Goal: Information Seeking & Learning: Check status

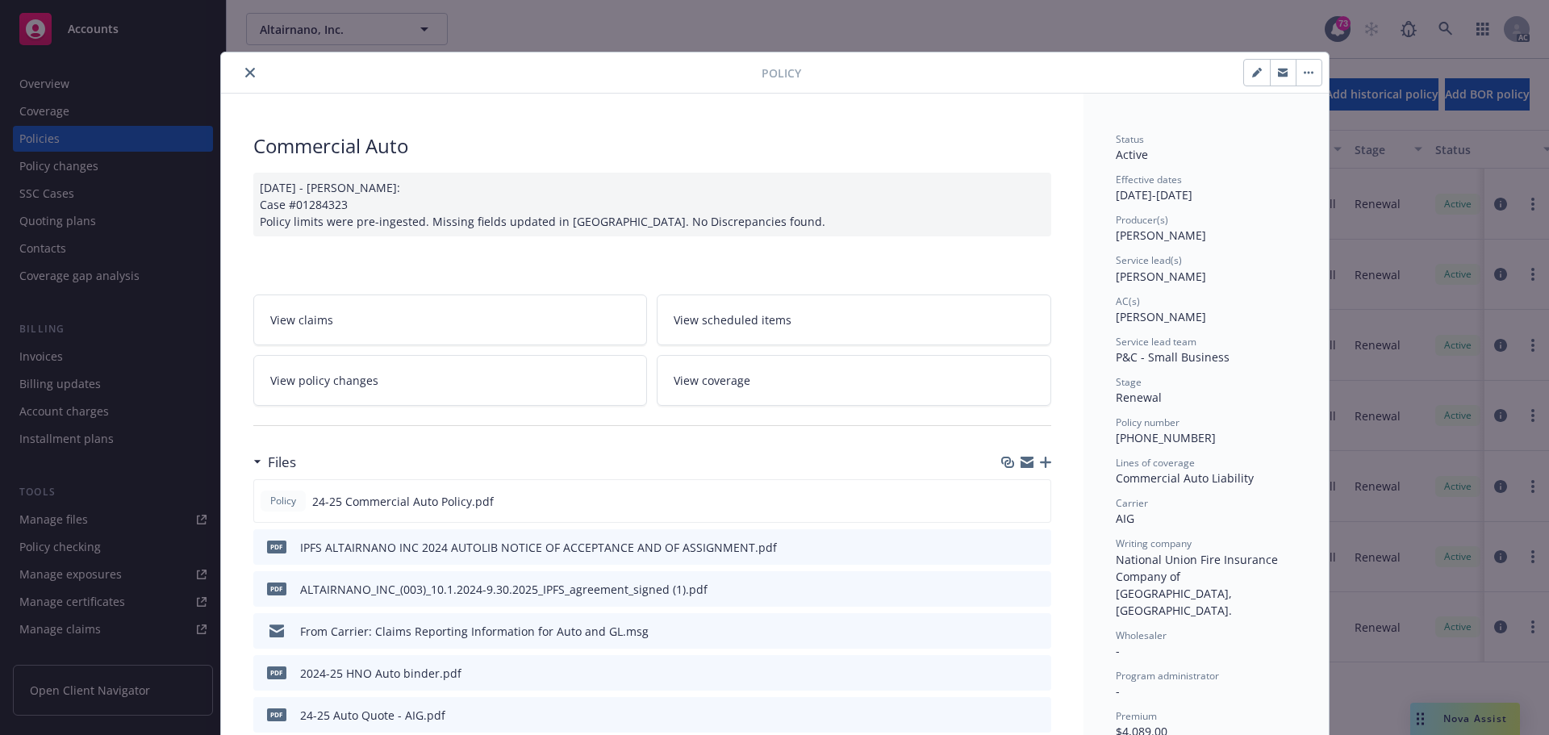
click at [240, 70] on button "close" at bounding box center [249, 72] width 19 height 19
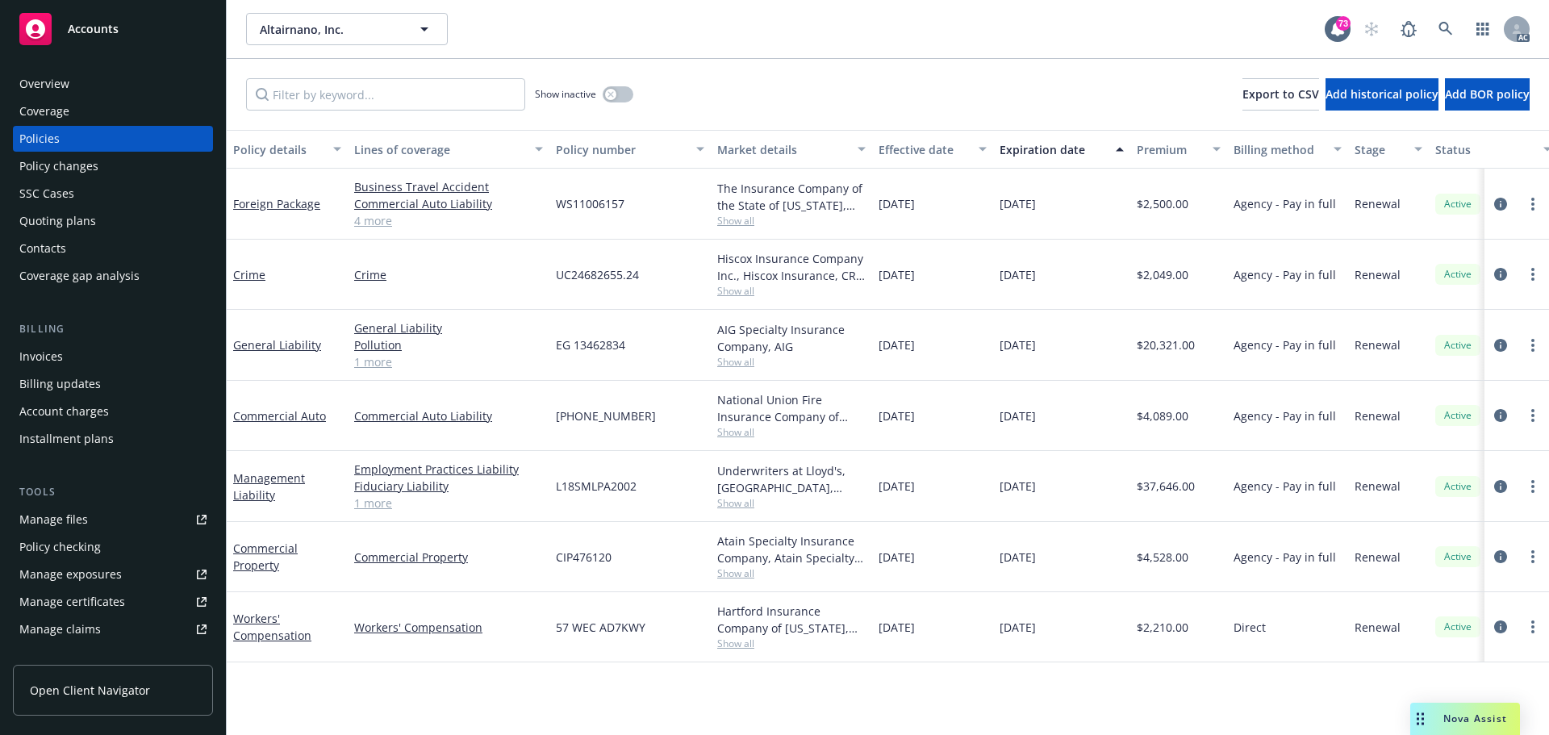
click at [54, 163] on div "Policy changes" at bounding box center [58, 166] width 79 height 26
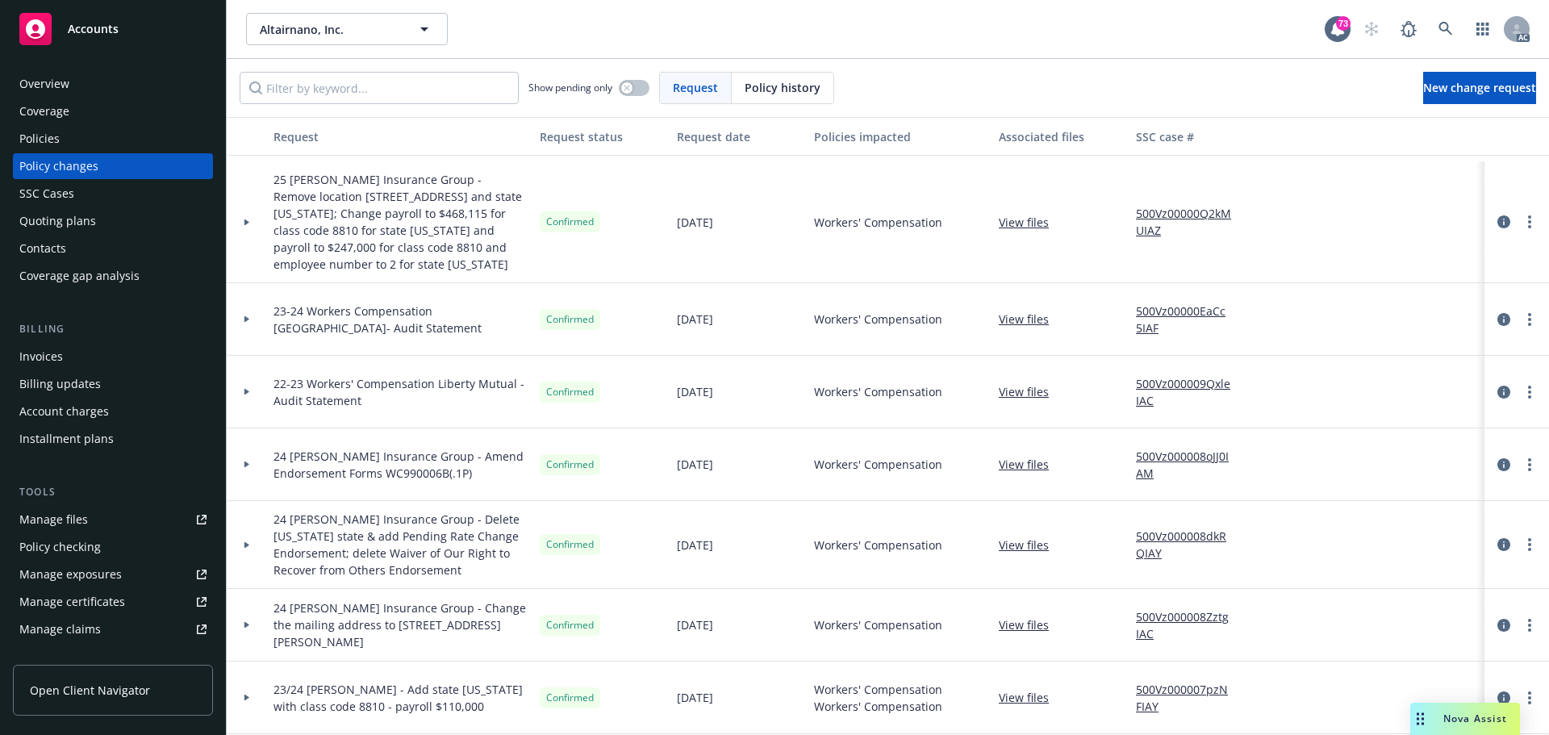
scroll to position [242, 0]
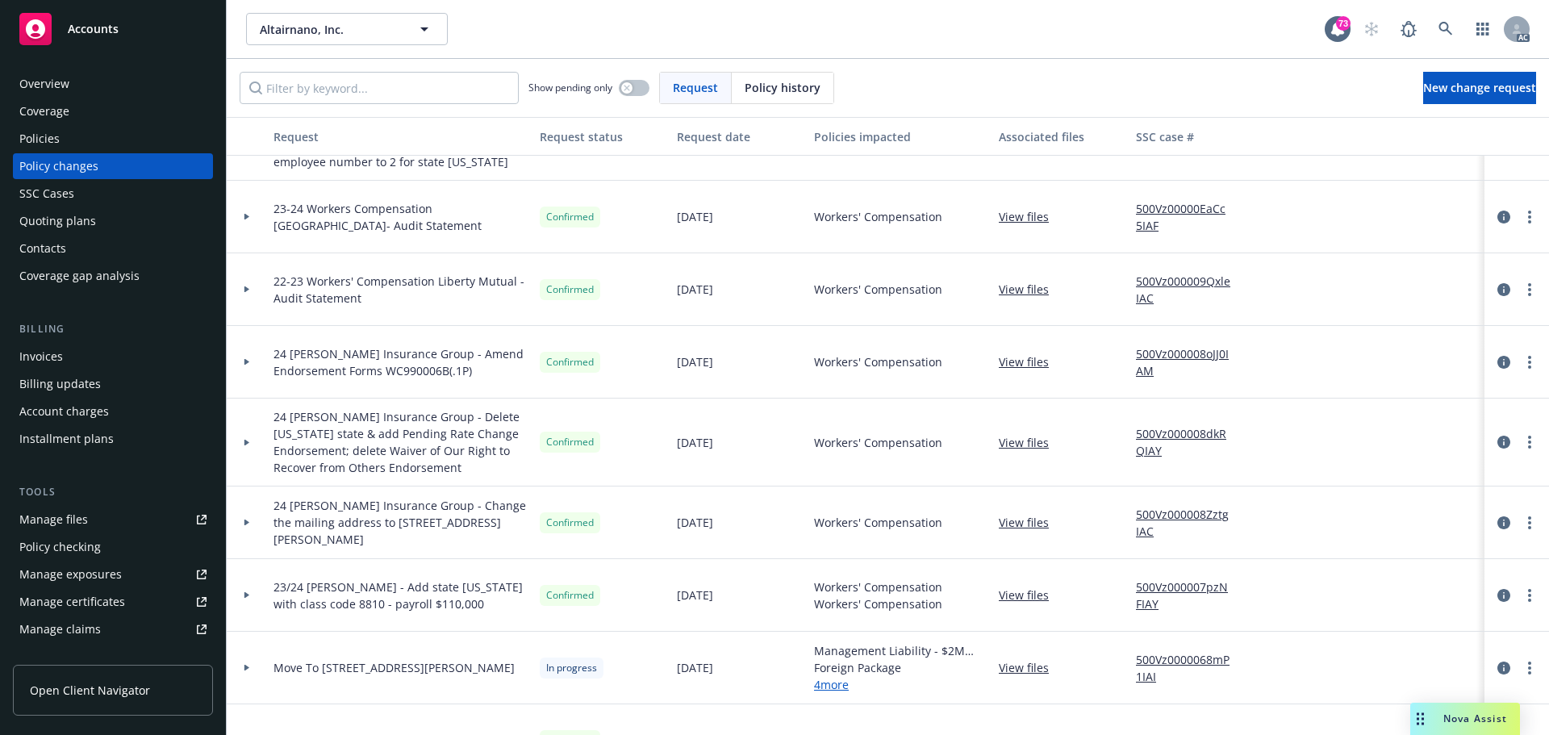
click at [242, 668] on div at bounding box center [246, 668] width 27 height 6
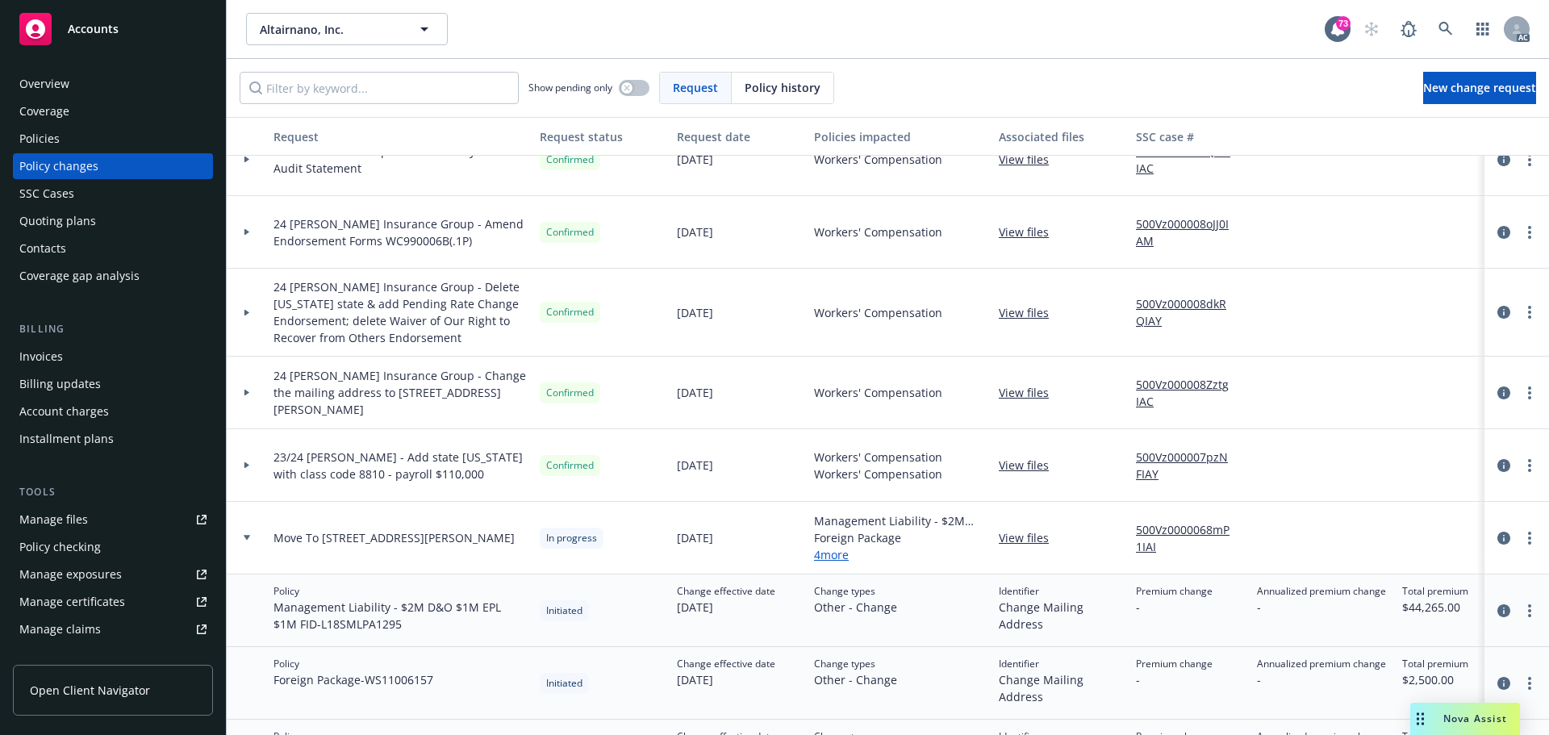
scroll to position [484, 0]
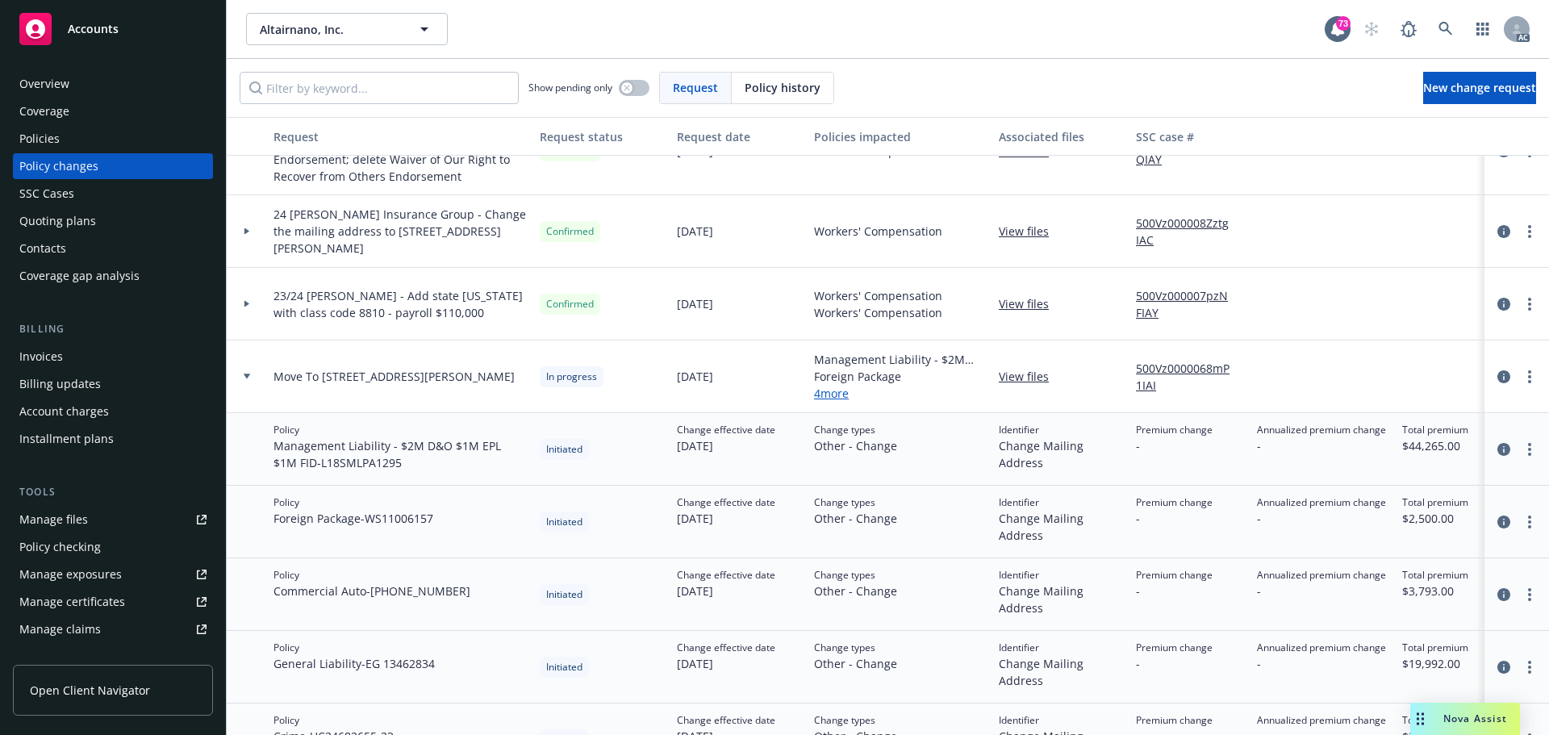
click at [76, 93] on div "Overview" at bounding box center [112, 84] width 187 height 26
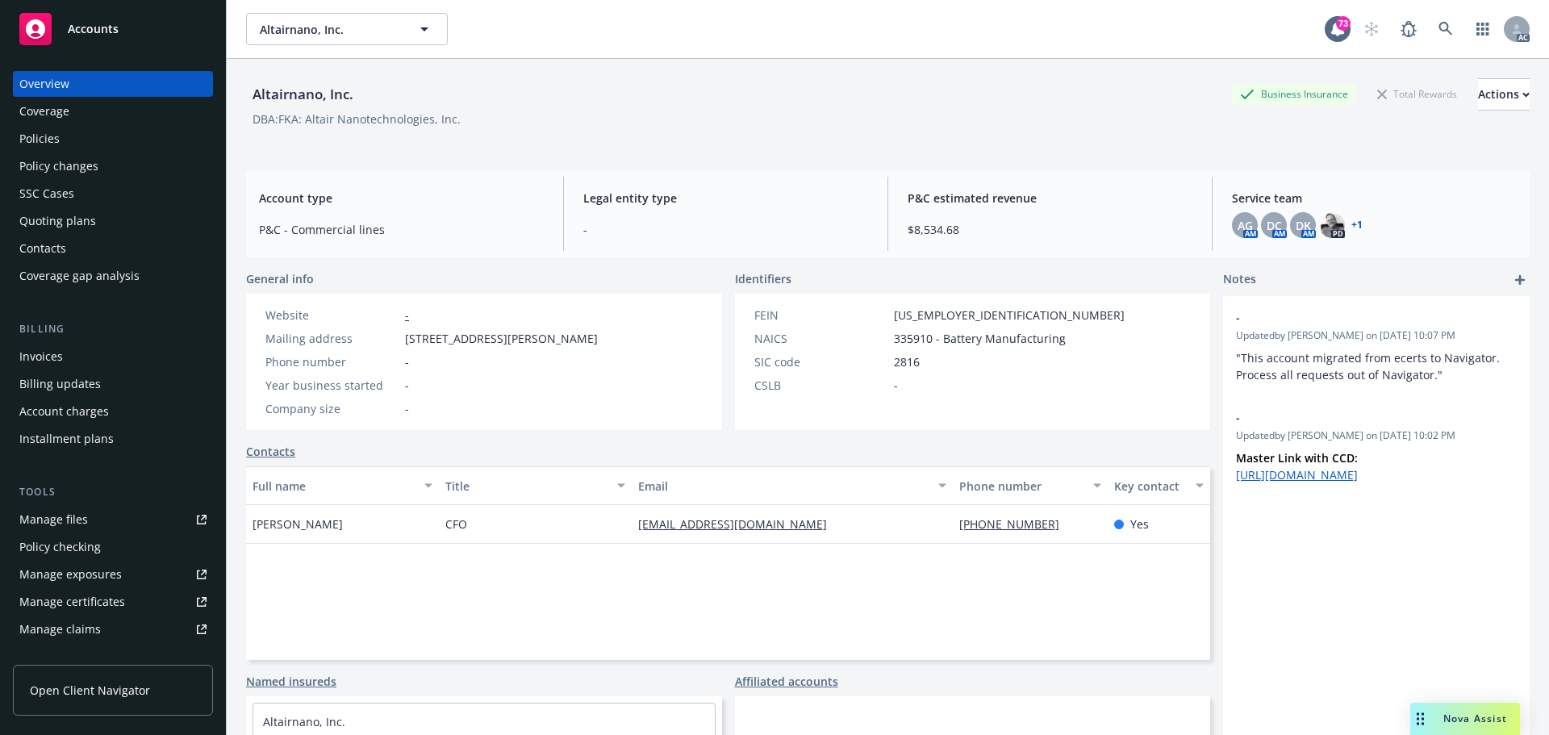
click at [32, 129] on div "Policies" at bounding box center [39, 139] width 40 height 26
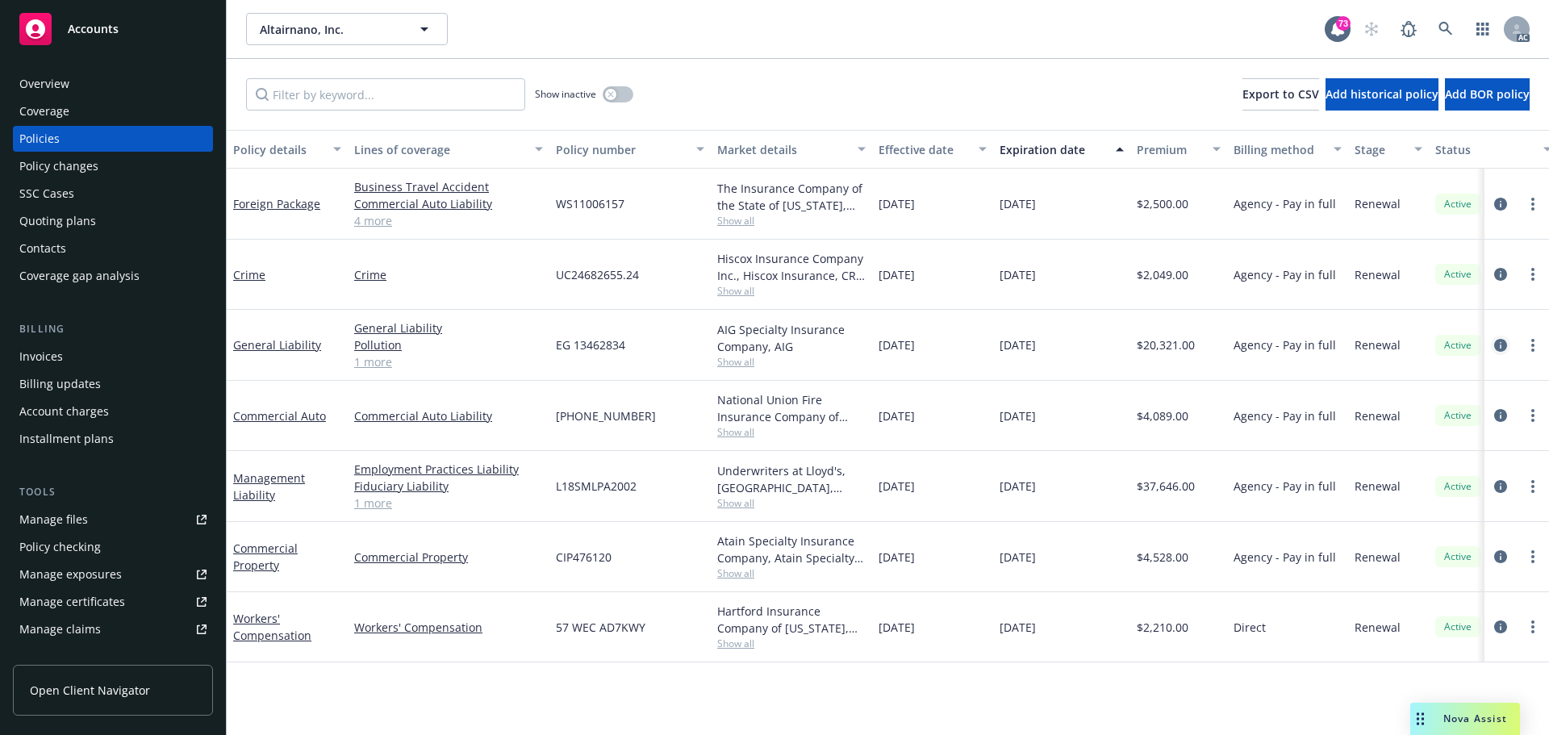
click at [1500, 340] on icon "circleInformation" at bounding box center [1500, 345] width 13 height 13
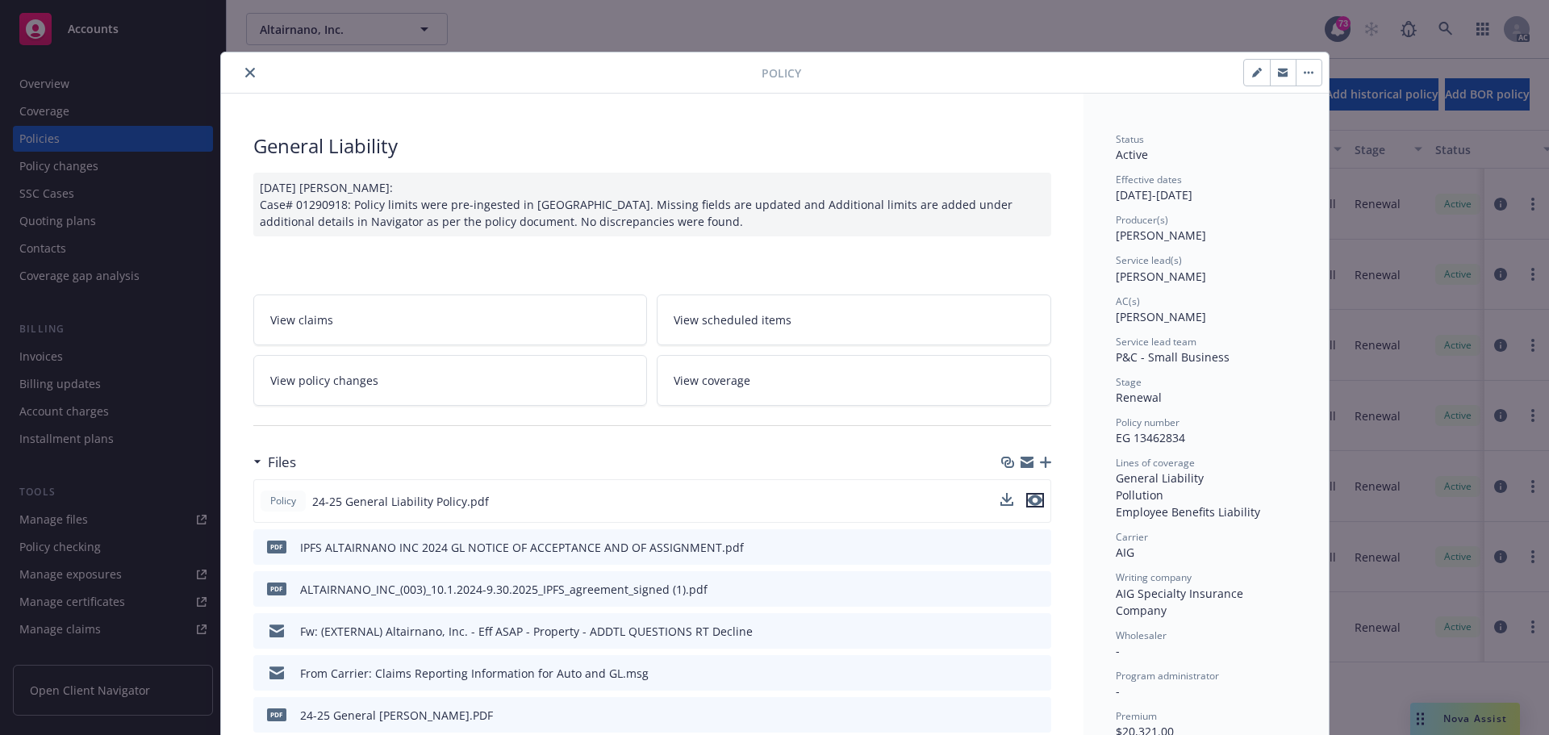
click at [1028, 500] on icon "preview file" at bounding box center [1035, 499] width 15 height 11
click at [245, 70] on icon "close" at bounding box center [250, 73] width 10 height 10
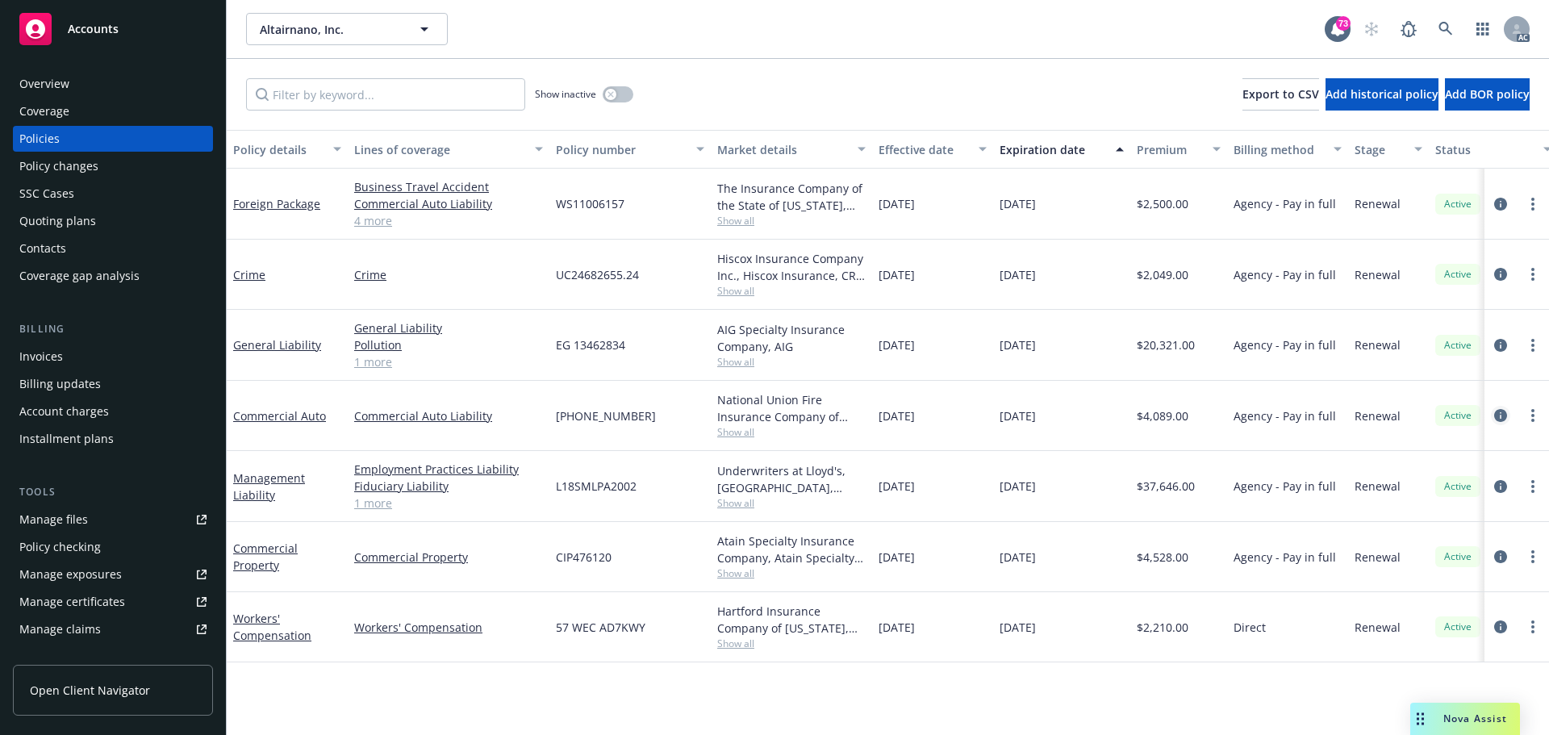
click at [1494, 421] on icon "circleInformation" at bounding box center [1500, 415] width 13 height 13
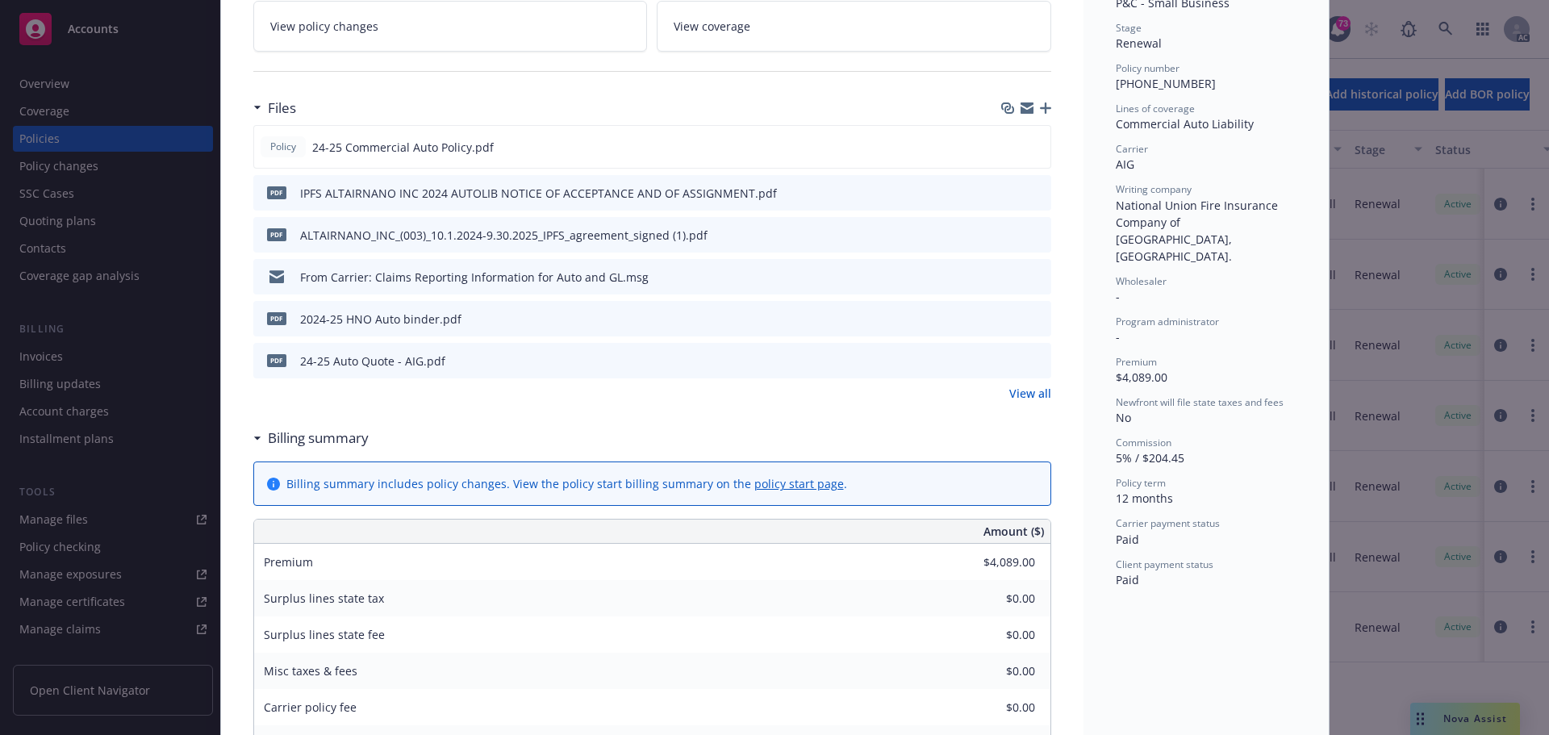
scroll to position [403, 0]
